Goal: Find contact information: Find contact information

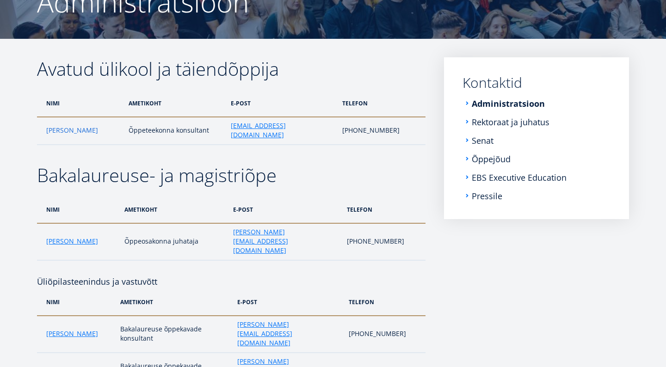
click at [63, 128] on link "Kadri Osula" at bounding box center [72, 130] width 52 height 9
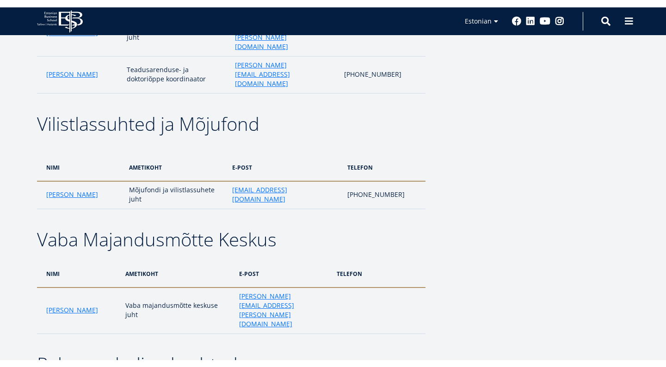
scroll to position [1826, 0]
